Goal: Obtain resource: Obtain resource

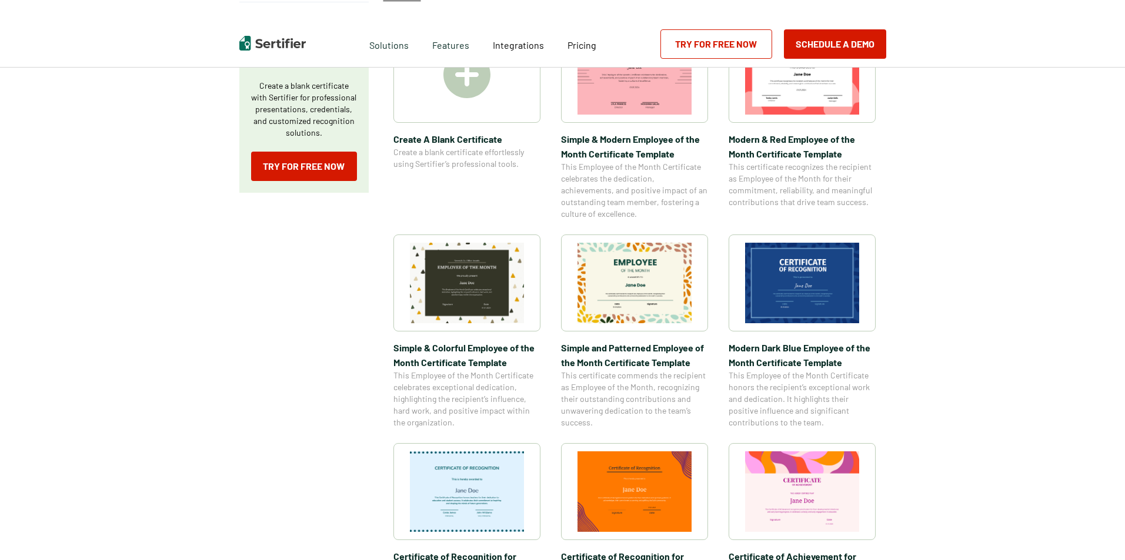
scroll to position [235, 0]
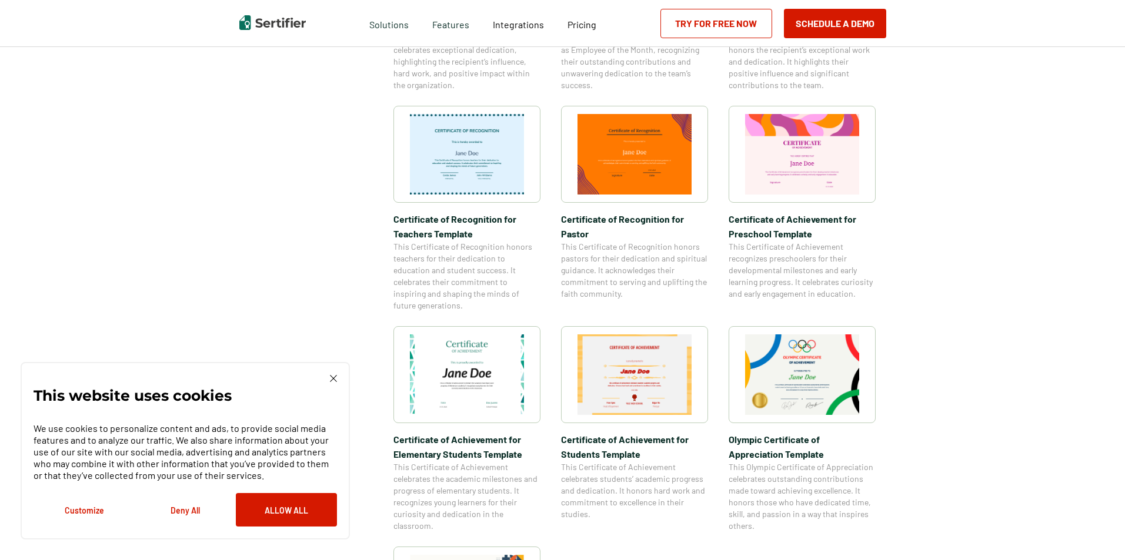
scroll to position [588, 0]
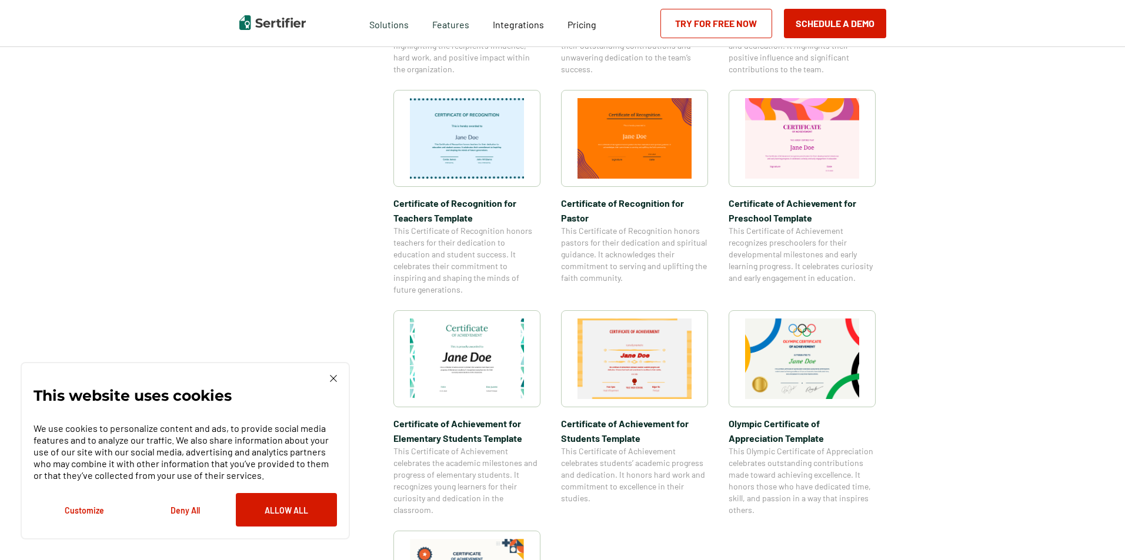
click at [650, 382] on img at bounding box center [634, 359] width 114 height 81
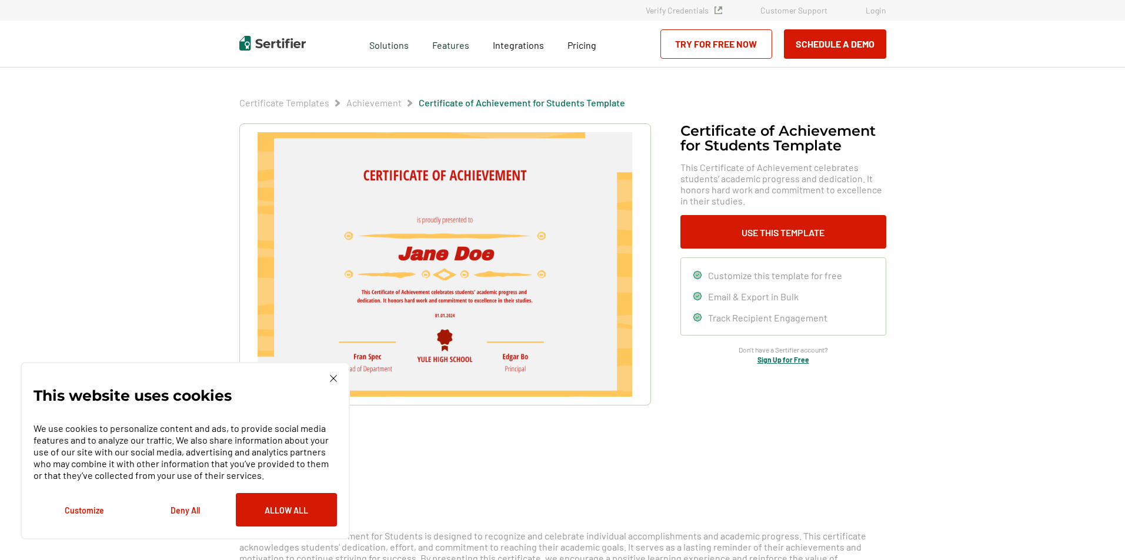
click at [330, 373] on div "This website uses cookies We use cookies to personalize content and ads, to pro…" at bounding box center [185, 451] width 329 height 178
click at [332, 379] on img at bounding box center [333, 378] width 7 height 7
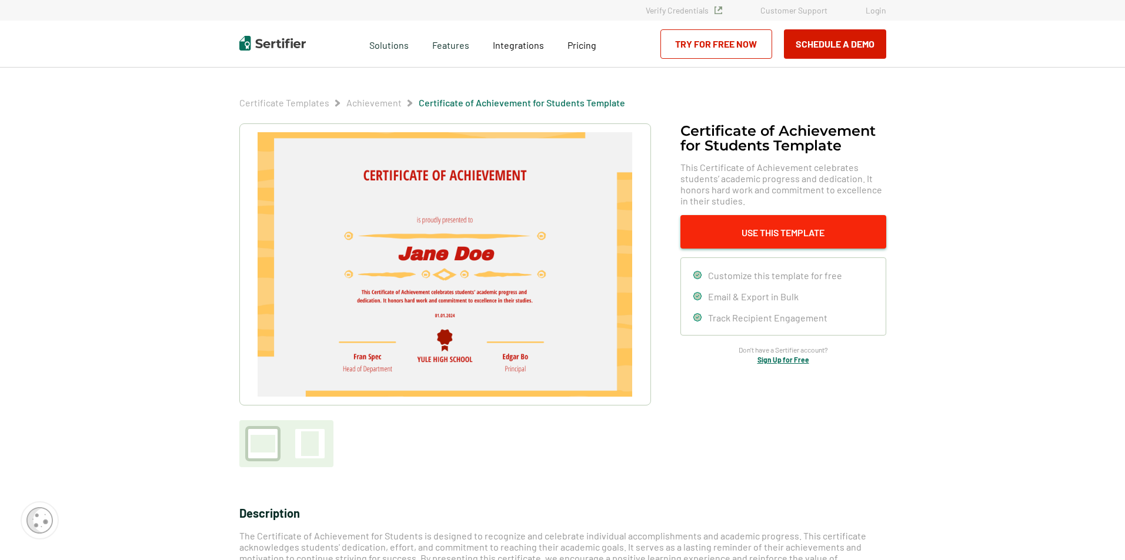
click at [780, 237] on button "Use This Template" at bounding box center [783, 232] width 206 height 34
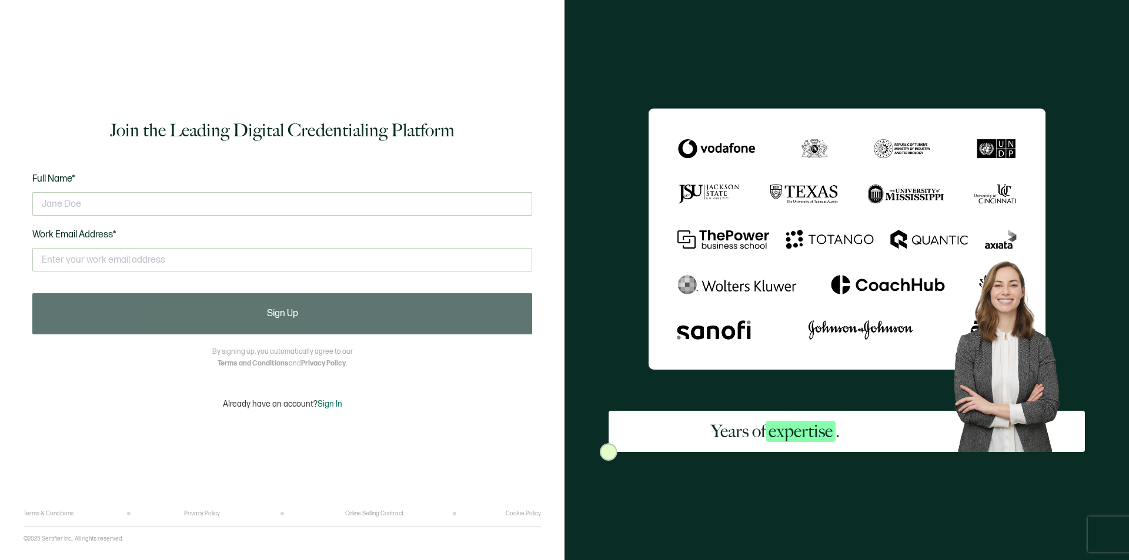
click at [328, 403] on span "Sign In" at bounding box center [330, 404] width 25 height 10
